Goal: Contribute content

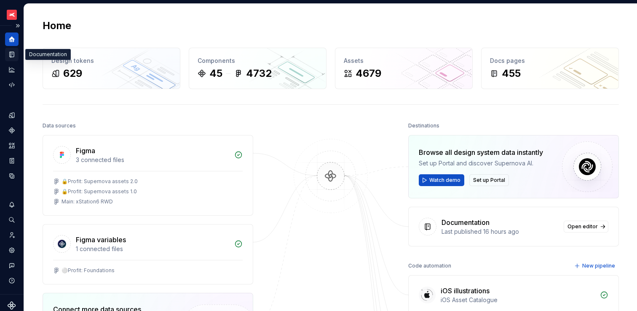
click at [12, 56] on icon "Documentation" at bounding box center [12, 54] width 3 height 5
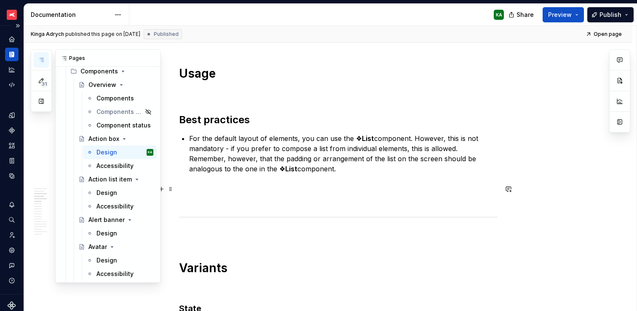
scroll to position [1528, 0]
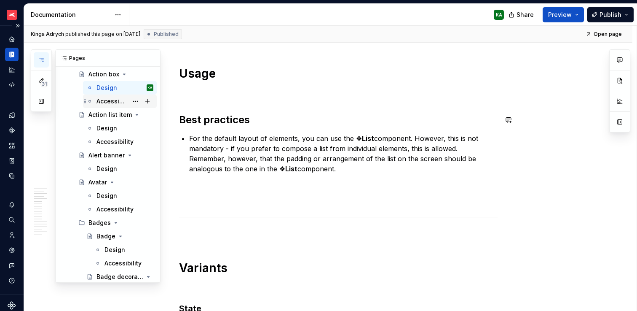
click at [107, 105] on div "Accessibility" at bounding box center [125, 101] width 57 height 12
type textarea "*"
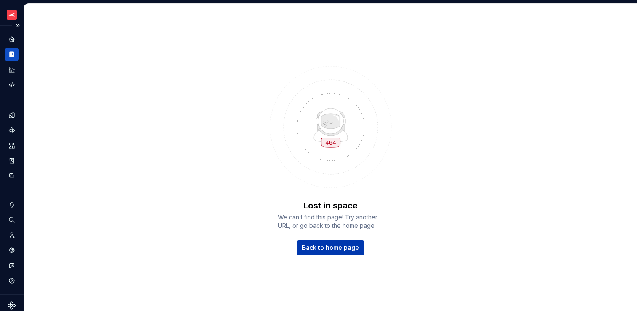
click at [346, 247] on span "Back to home page" at bounding box center [330, 247] width 57 height 8
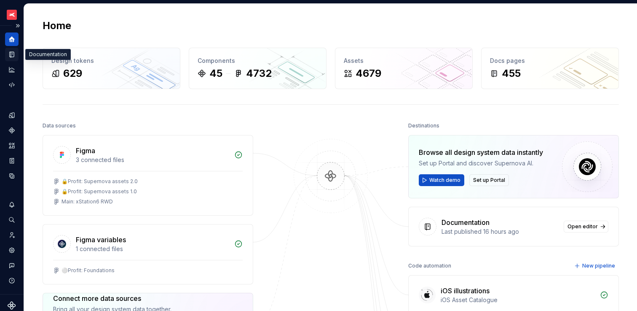
click at [12, 54] on icon "Documentation" at bounding box center [12, 54] width 4 height 5
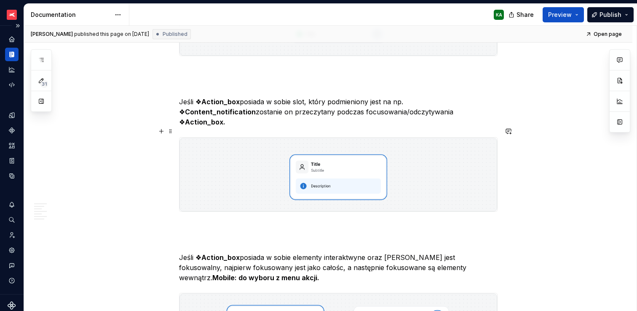
scroll to position [1376, 0]
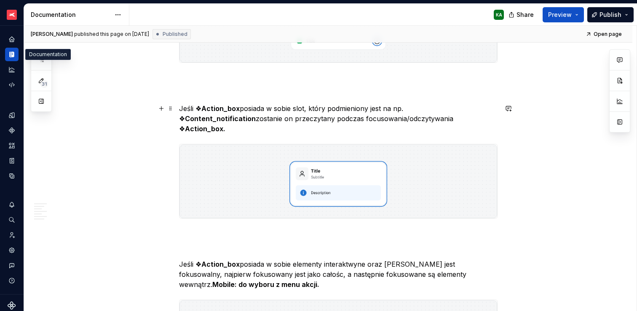
click at [239, 114] on p "Jeśli ❖ Action_box posiada w sobie slot, który podmieniony jest na np. ❖ Conten…" at bounding box center [338, 118] width 319 height 30
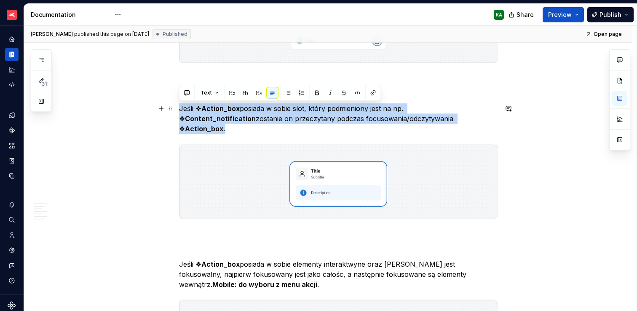
drag, startPoint x: 180, startPoint y: 109, endPoint x: 424, endPoint y: 121, distance: 243.9
click at [424, 121] on p "Jeśli ❖ Action_box posiada w sobie slot, który podmieniony jest na np. ❖ Conten…" at bounding box center [338, 118] width 319 height 30
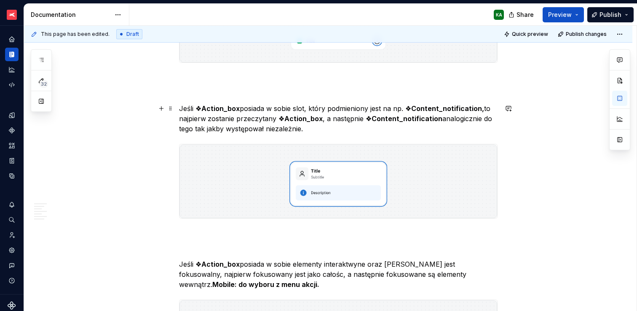
click at [435, 121] on p "Jeśli ❖ Action_box posiada w sobie slot, który podmieniony jest na np. ❖ Conten…" at bounding box center [338, 118] width 319 height 30
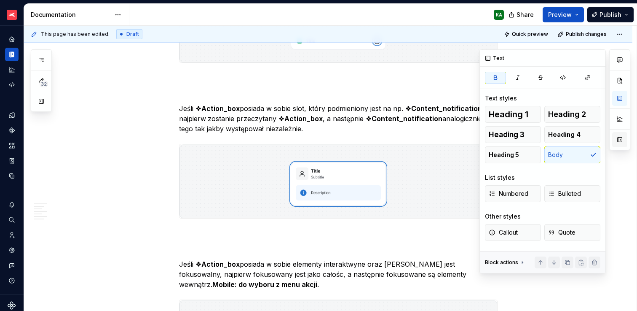
click at [619, 139] on button "button" at bounding box center [619, 139] width 15 height 15
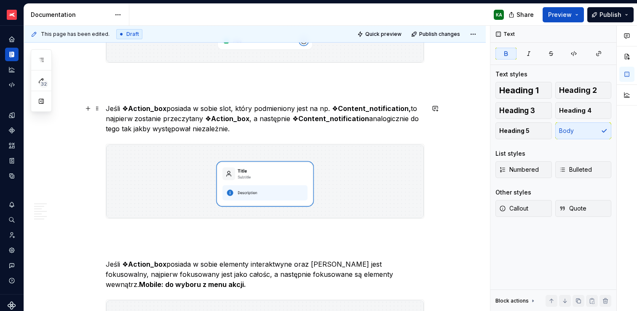
click at [379, 120] on p "Jeśli ❖ Action_box posiada w sobie slot, który podmieniony jest na np. ❖ Conten…" at bounding box center [265, 118] width 319 height 30
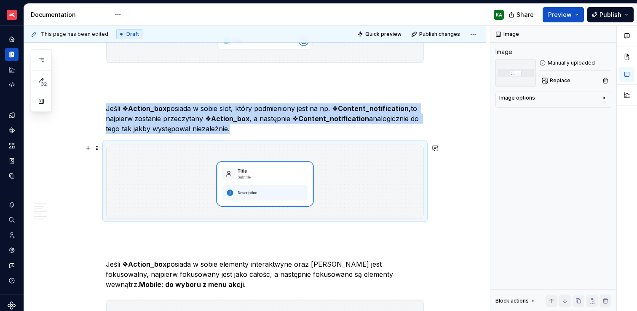
click at [346, 204] on img at bounding box center [265, 181] width 318 height 74
click at [555, 83] on span "Replace" at bounding box center [560, 80] width 21 height 7
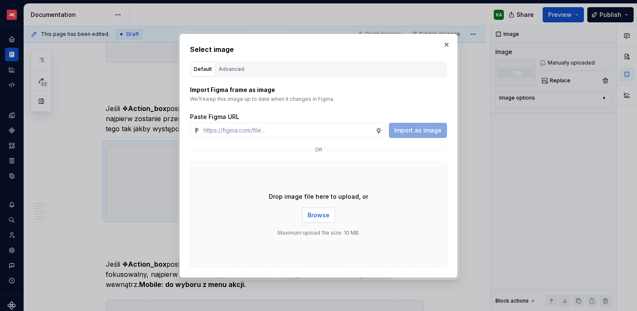
click at [314, 218] on span "Browse" at bounding box center [319, 215] width 22 height 8
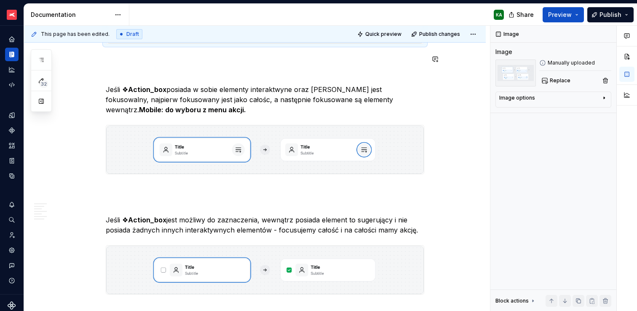
scroll to position [1595, 0]
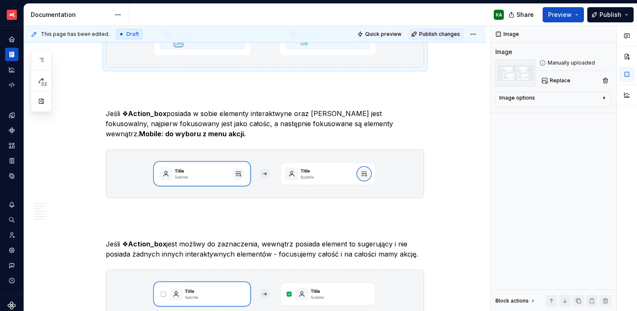
click at [434, 35] on span "Publish changes" at bounding box center [439, 34] width 41 height 7
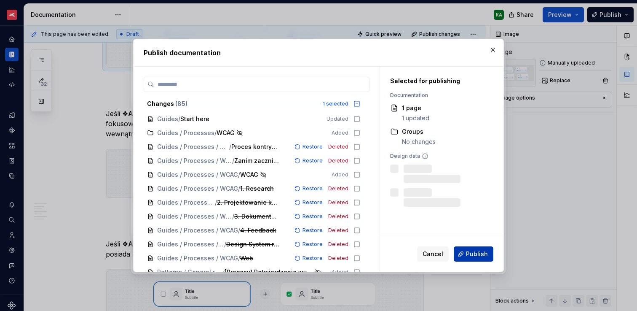
click at [475, 250] on span "Publish" at bounding box center [477, 254] width 22 height 8
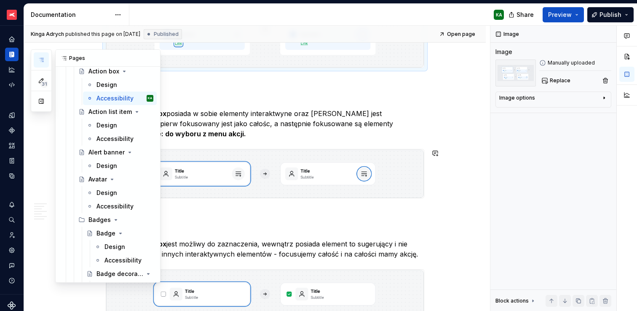
scroll to position [1544, 0]
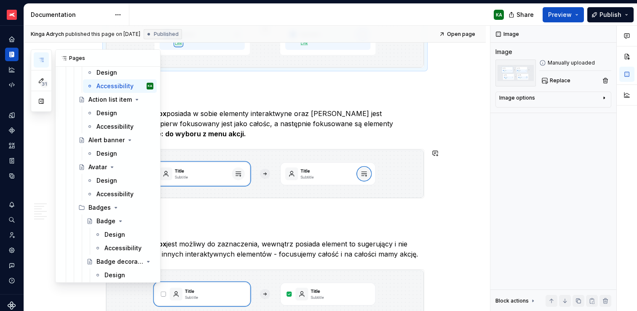
click at [105, 153] on div "Design" at bounding box center [107, 153] width 21 height 8
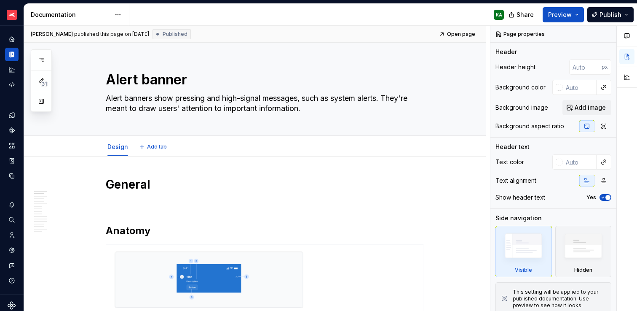
click at [202, 154] on div "Design Add tab" at bounding box center [265, 146] width 329 height 19
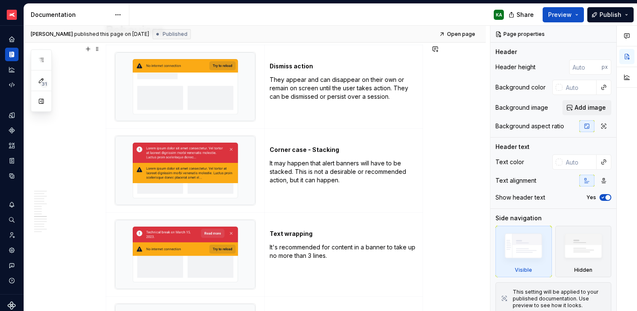
scroll to position [1686, 0]
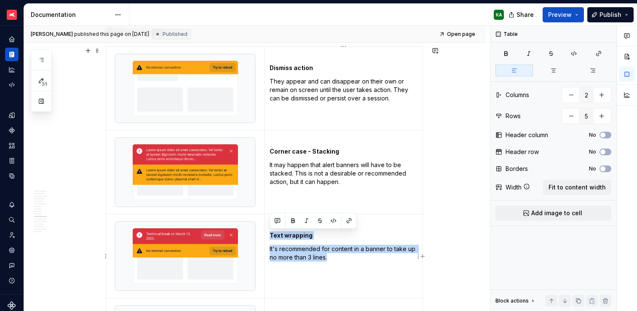
drag, startPoint x: 270, startPoint y: 235, endPoint x: 334, endPoint y: 257, distance: 67.7
click at [334, 257] on td "Text wrapping It's recommended for content in a banner to take up no more than …" at bounding box center [344, 256] width 158 height 84
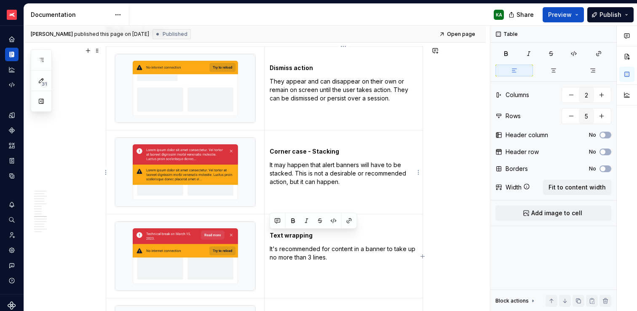
click at [294, 163] on p "It may happen that alert banners will have to be stacked. This is not a desirab…" at bounding box center [344, 173] width 148 height 25
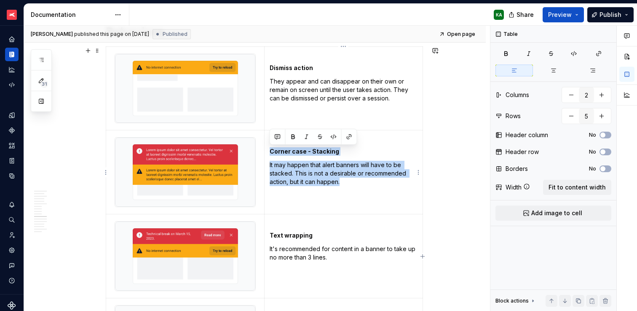
drag, startPoint x: 271, startPoint y: 152, endPoint x: 345, endPoint y: 184, distance: 80.8
click at [345, 184] on td "Corner case - Stacking It may happen that alert banners will have to be stacked…" at bounding box center [344, 172] width 158 height 84
copy td "Corner case - Stacking It may happen that alert banners will have to be stacked…"
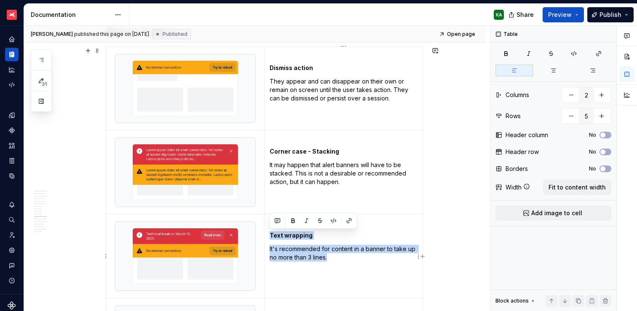
drag, startPoint x: 270, startPoint y: 235, endPoint x: 345, endPoint y: 260, distance: 79.2
click at [345, 260] on td "Text wrapping It's recommended for content in a banner to take up no more than …" at bounding box center [344, 256] width 158 height 84
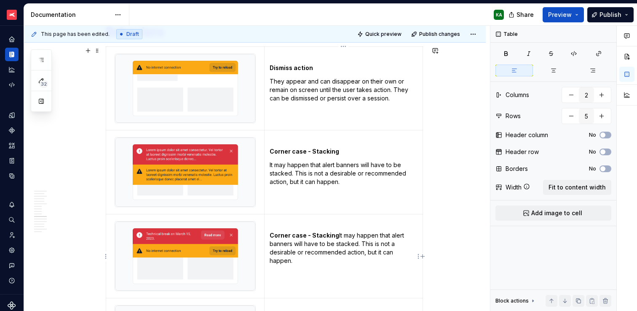
click at [335, 232] on p "Corner case - Stacking It may happen that alert banners will have to be stacked…" at bounding box center [344, 248] width 148 height 34
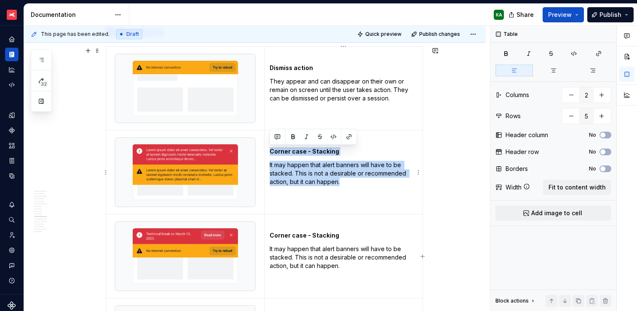
drag, startPoint x: 296, startPoint y: 163, endPoint x: 346, endPoint y: 180, distance: 52.7
click at [346, 180] on td "Corner case - Stacking It may happen that alert banners will have to be stacked…" at bounding box center [344, 172] width 158 height 84
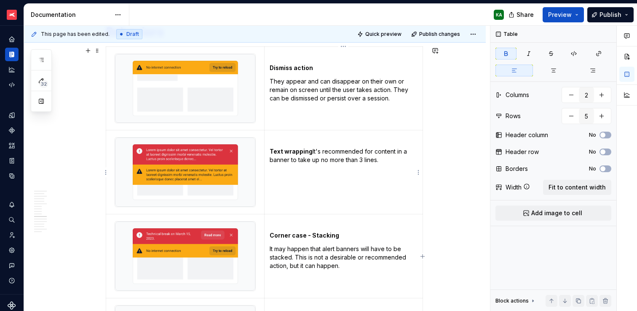
click at [310, 150] on p "Text wrapping It's recommended for content in a banner to take up no more than …" at bounding box center [344, 155] width 148 height 17
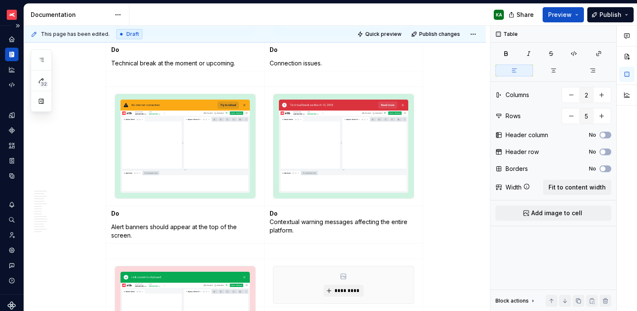
scroll to position [3609, 0]
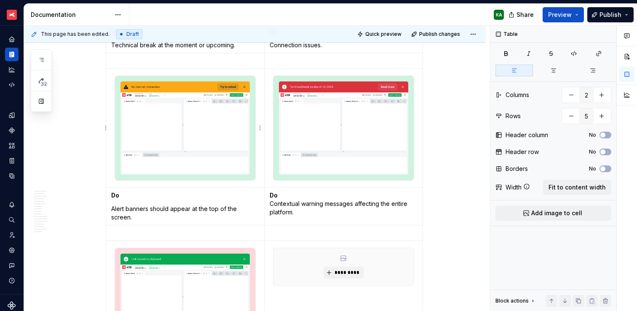
click at [218, 126] on img at bounding box center [185, 128] width 140 height 104
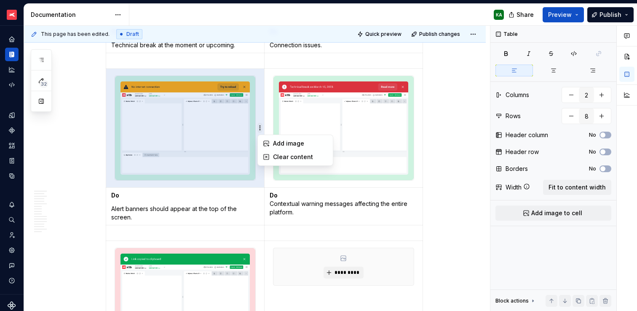
click at [248, 127] on html "XTB - Profit Design System KA Dataset PDS 1.0 Documentation KA Share Preview Pu…" at bounding box center [318, 155] width 637 height 311
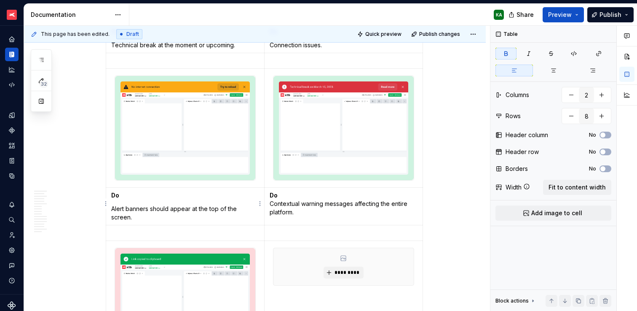
drag, startPoint x: 237, startPoint y: 199, endPoint x: 221, endPoint y: 199, distance: 16.4
click at [237, 199] on html "XTB - Profit Design System KA Dataset PDS 1.0 Documentation KA Share Preview Pu…" at bounding box center [318, 155] width 637 height 311
type textarea "*"
click at [304, 136] on img at bounding box center [344, 128] width 140 height 104
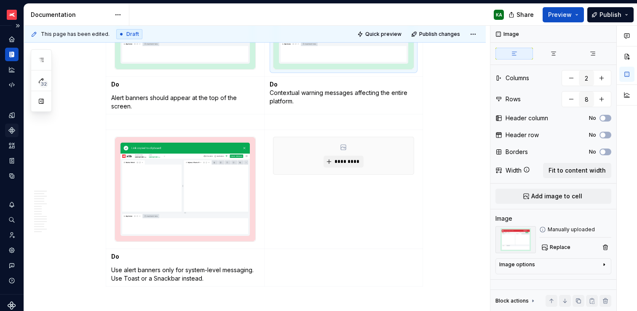
scroll to position [3816, 0]
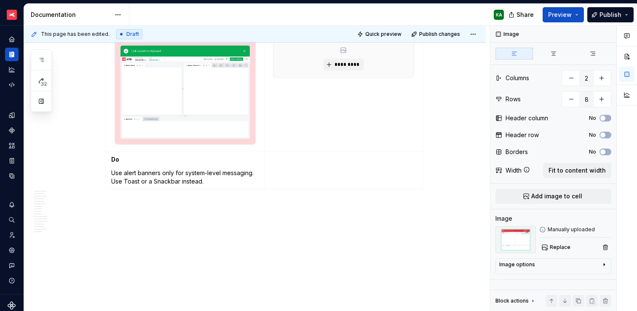
click at [113, 156] on strong "Do" at bounding box center [115, 159] width 8 height 7
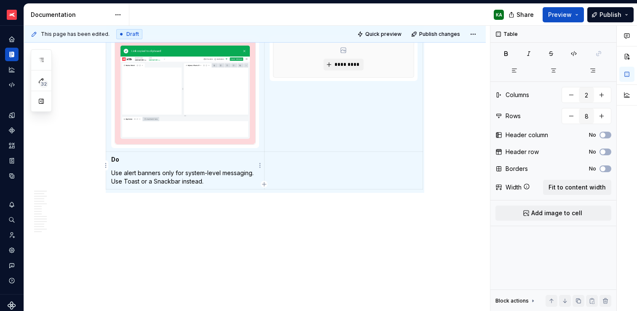
click at [118, 156] on strong "Do" at bounding box center [115, 159] width 8 height 7
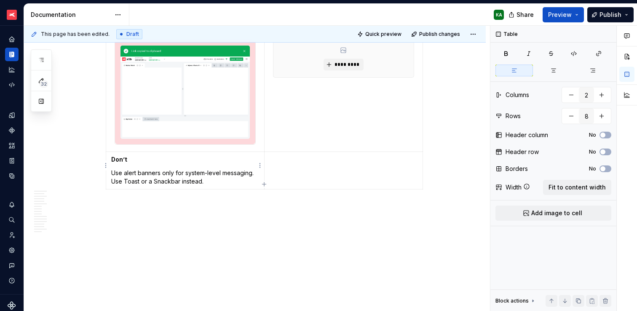
click at [112, 169] on p "Use alert banners only for system-level messaging. Use Toast or a Snackbar inst…" at bounding box center [185, 177] width 148 height 17
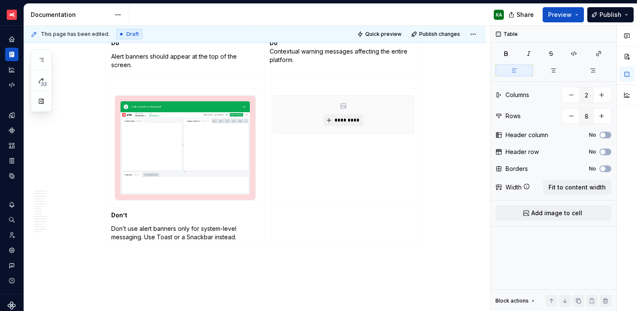
scroll to position [3760, 0]
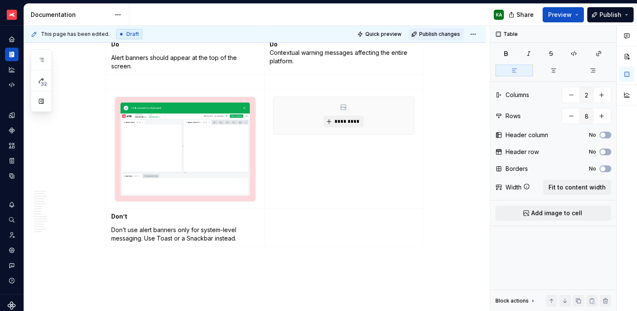
click at [433, 34] on span "Publish changes" at bounding box center [439, 34] width 41 height 7
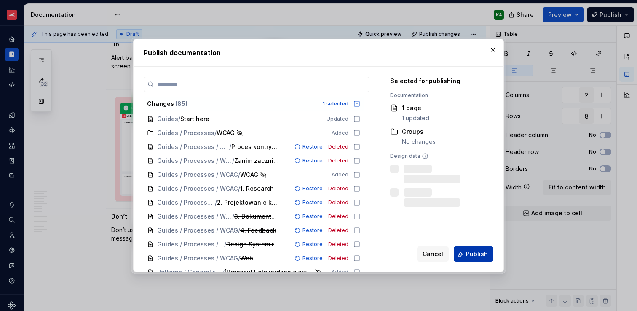
click at [482, 255] on span "Publish" at bounding box center [477, 254] width 22 height 8
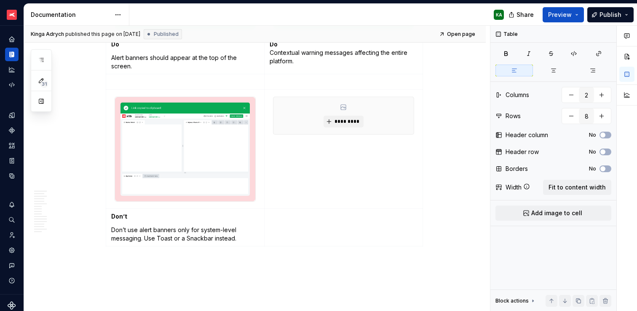
type textarea "*"
